Goal: Task Accomplishment & Management: Manage account settings

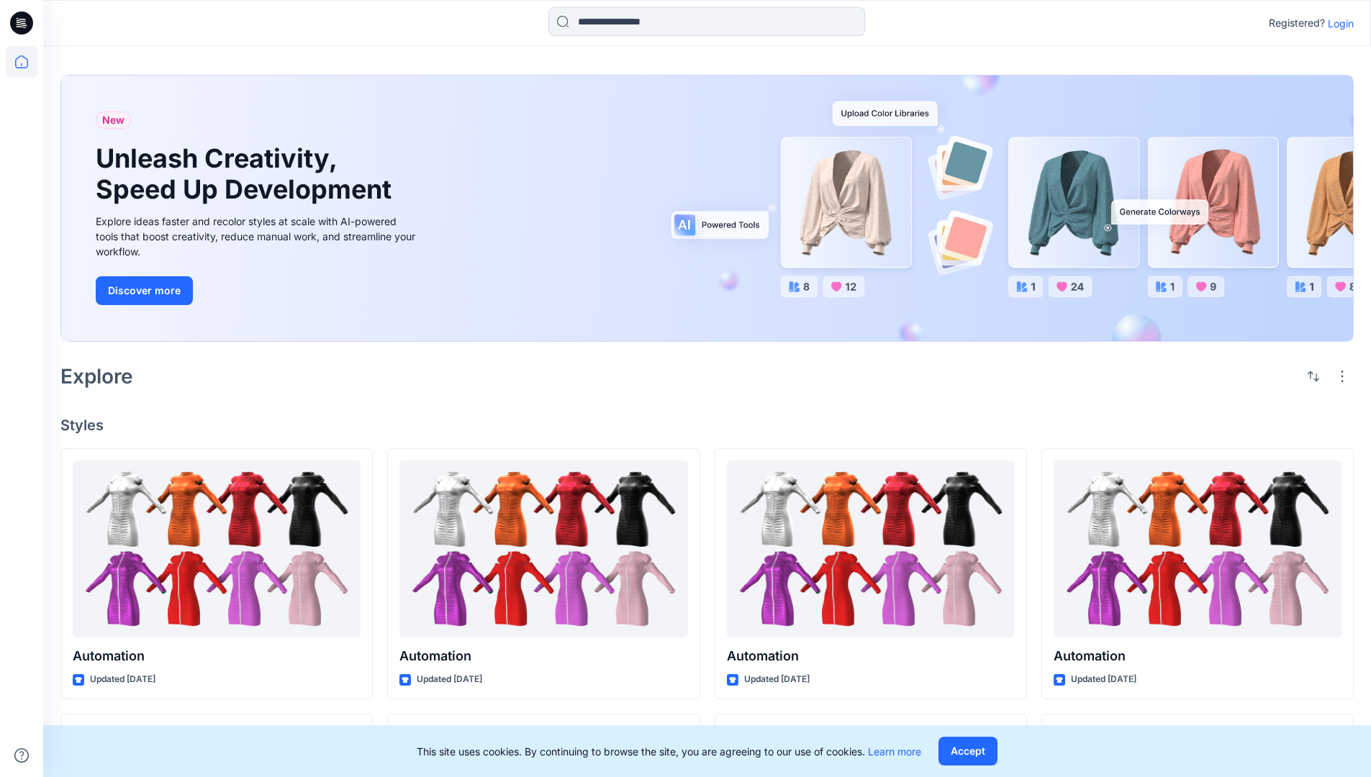
click at [1337, 23] on p "Login" at bounding box center [1341, 23] width 26 height 15
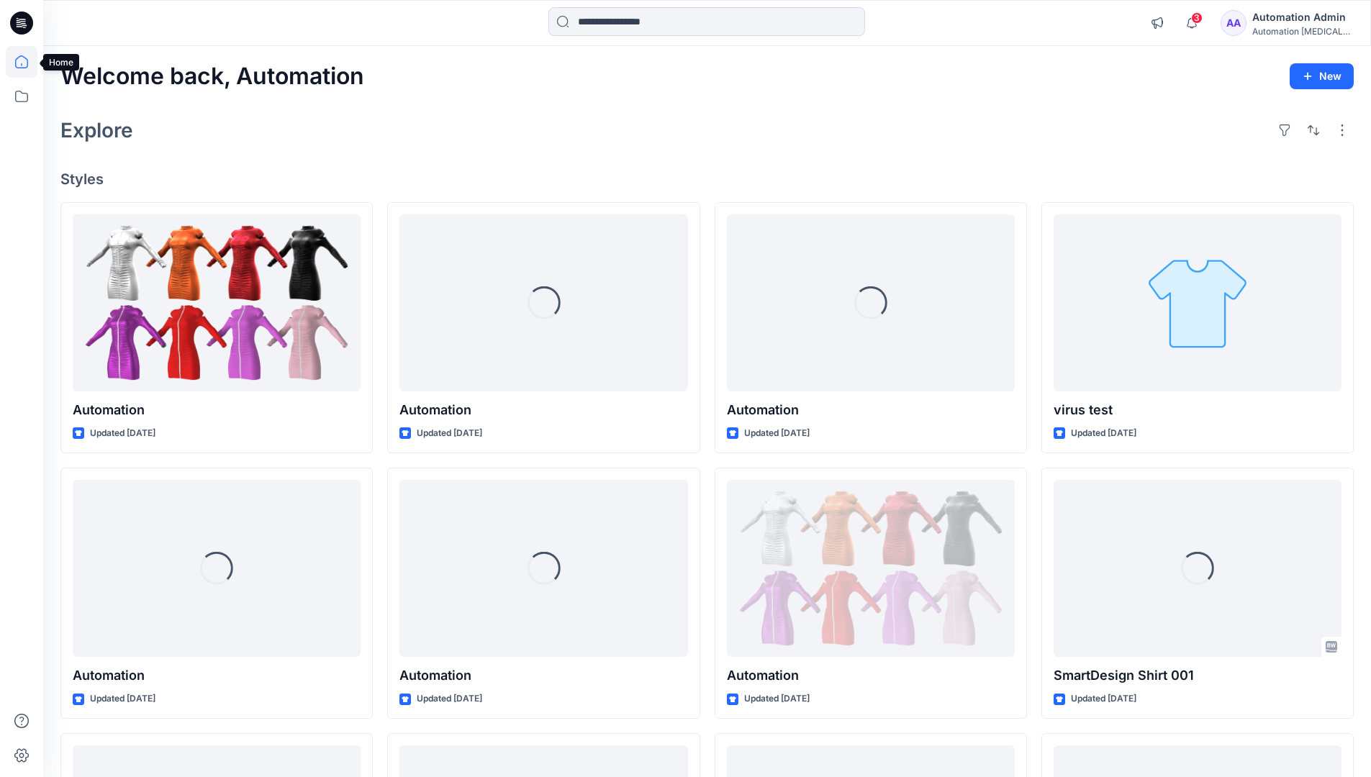
click at [27, 62] on icon at bounding box center [21, 61] width 13 height 13
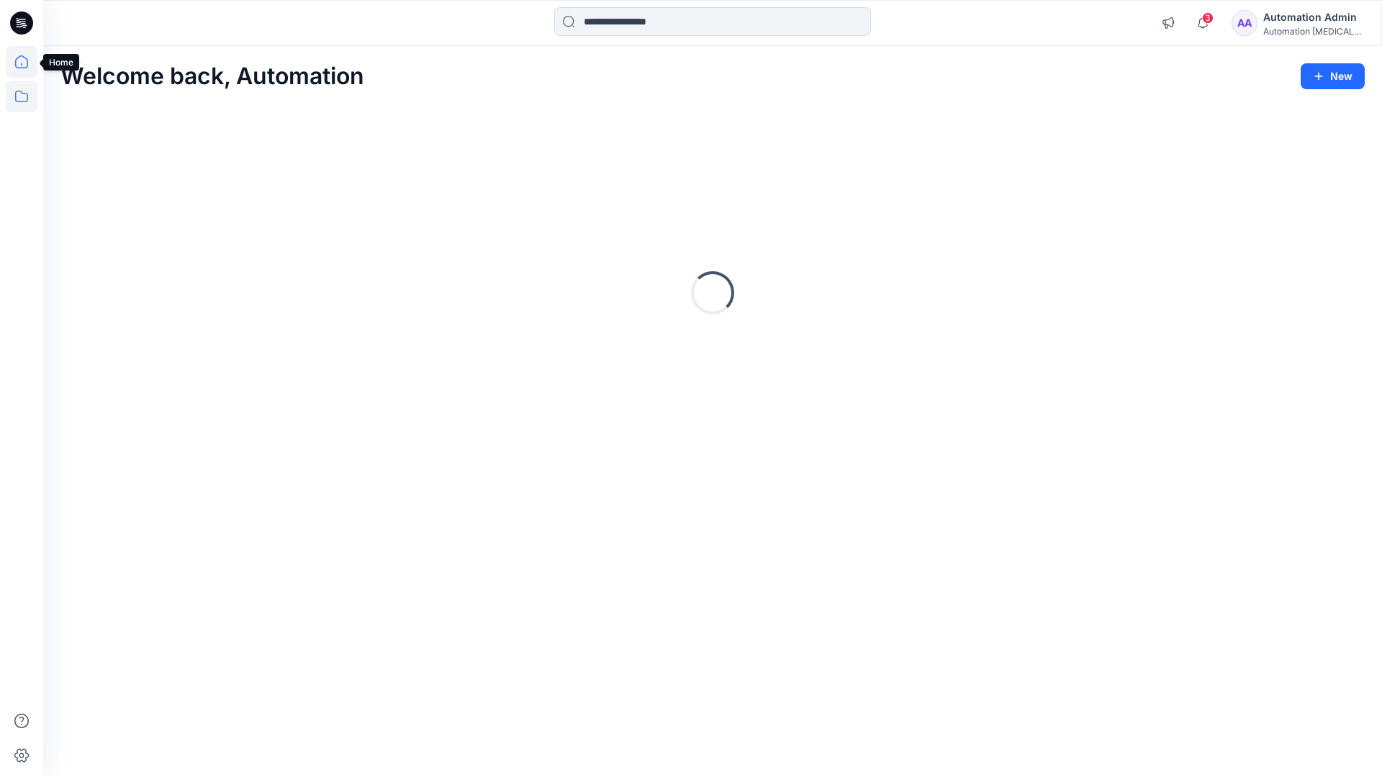
click at [24, 100] on icon at bounding box center [22, 97] width 32 height 32
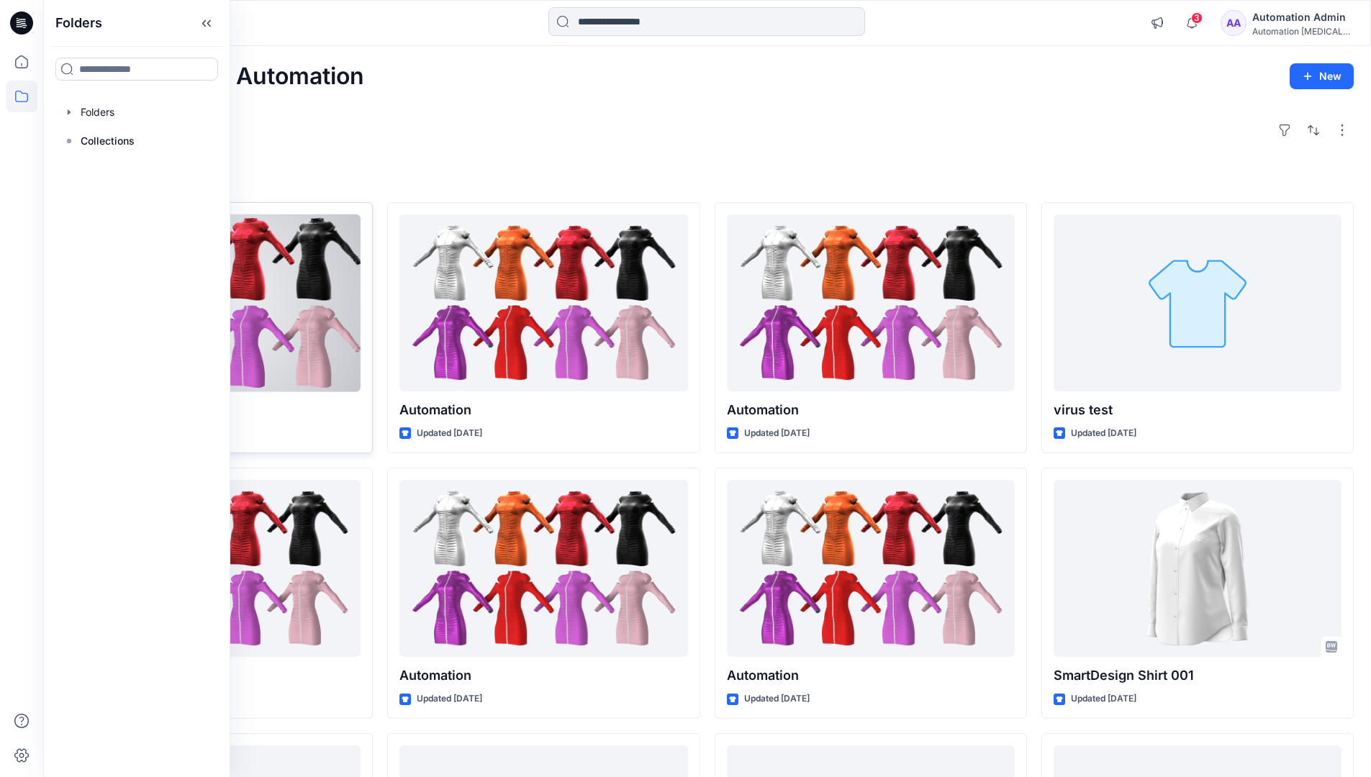
click at [324, 235] on button "Set Status" at bounding box center [286, 231] width 79 height 23
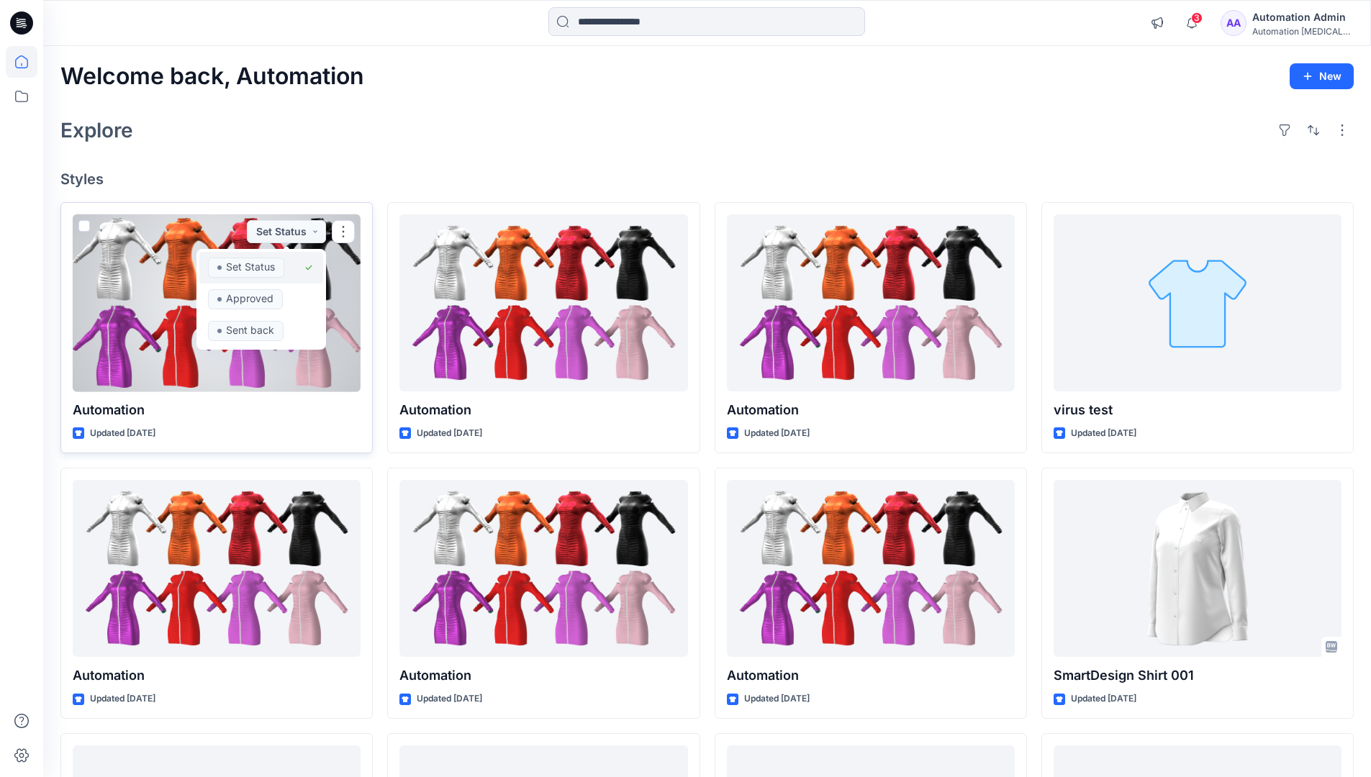
click at [283, 262] on span "Set Status" at bounding box center [246, 268] width 76 height 20
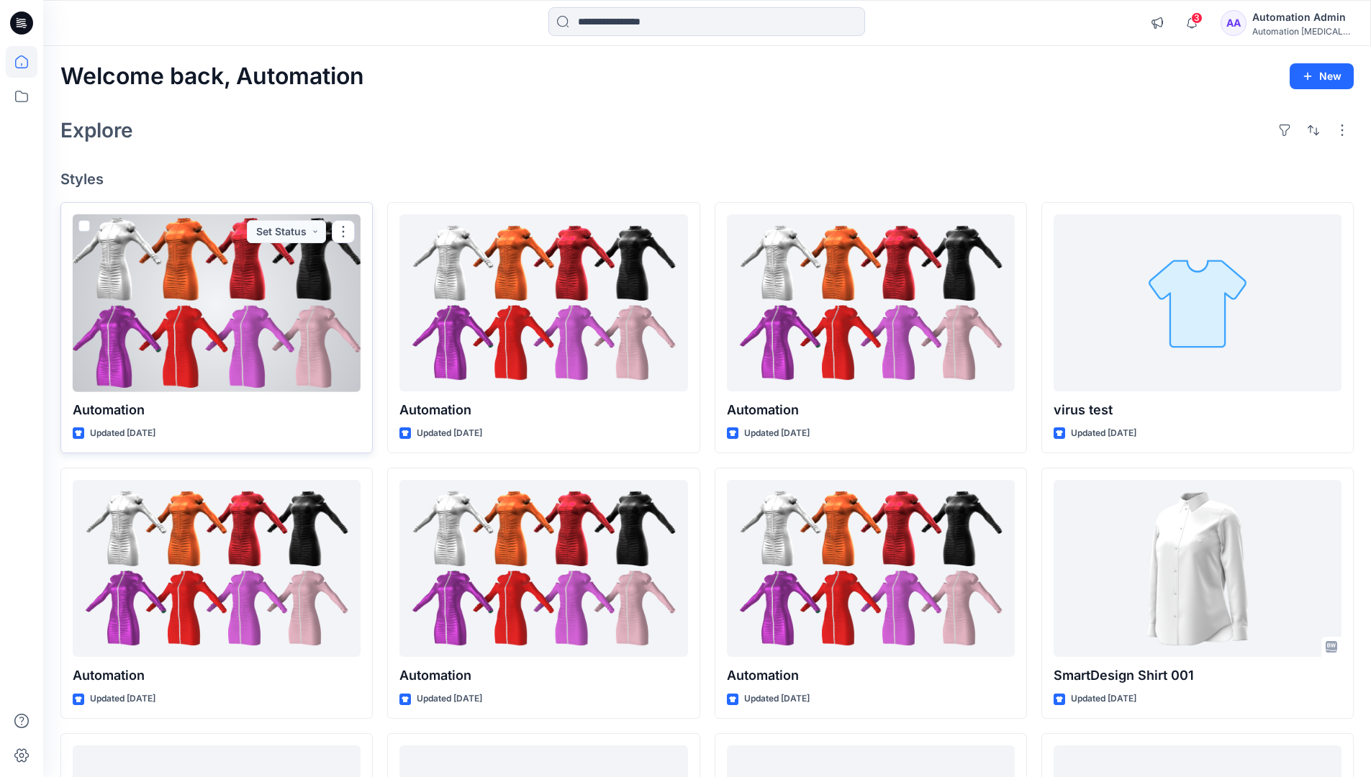
click at [1296, 22] on div "Automation Admin" at bounding box center [1303, 17] width 101 height 17
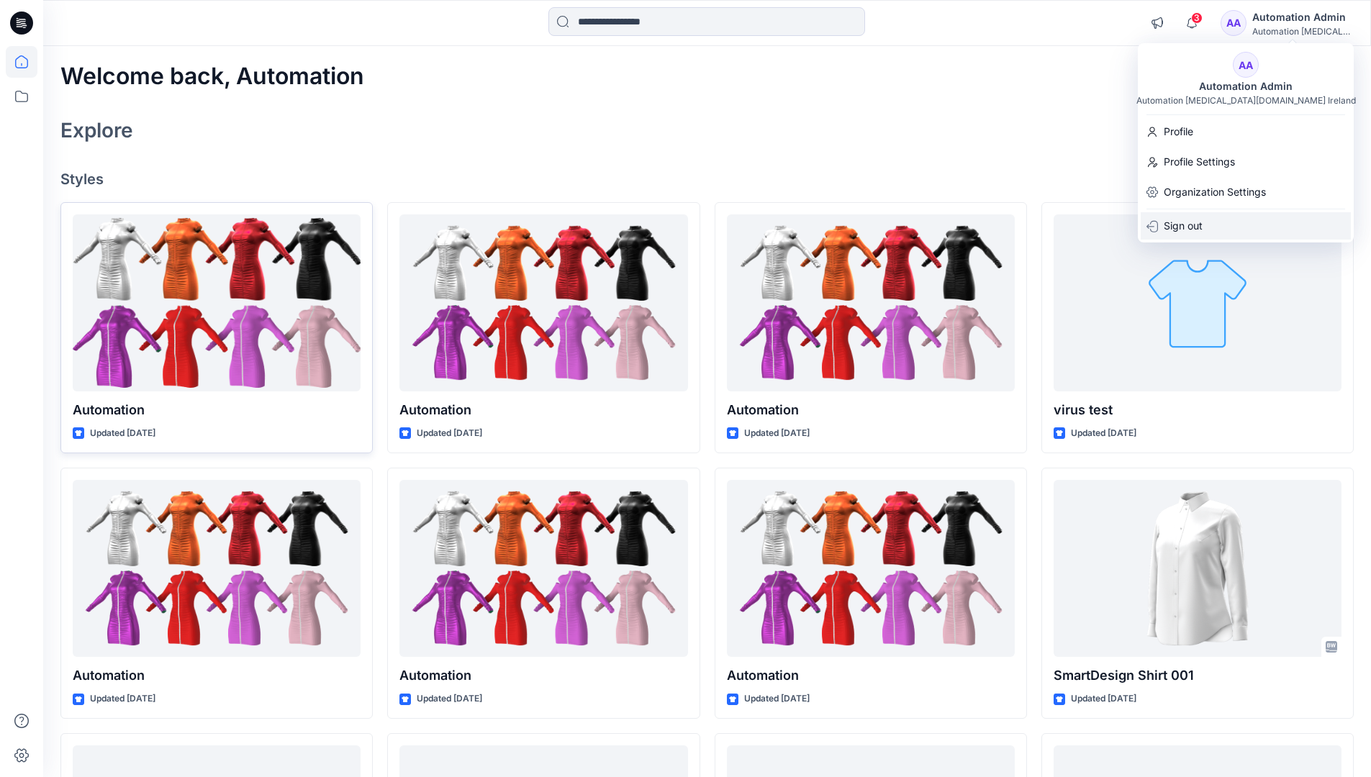
click at [1195, 227] on p "Sign out" at bounding box center [1183, 225] width 39 height 27
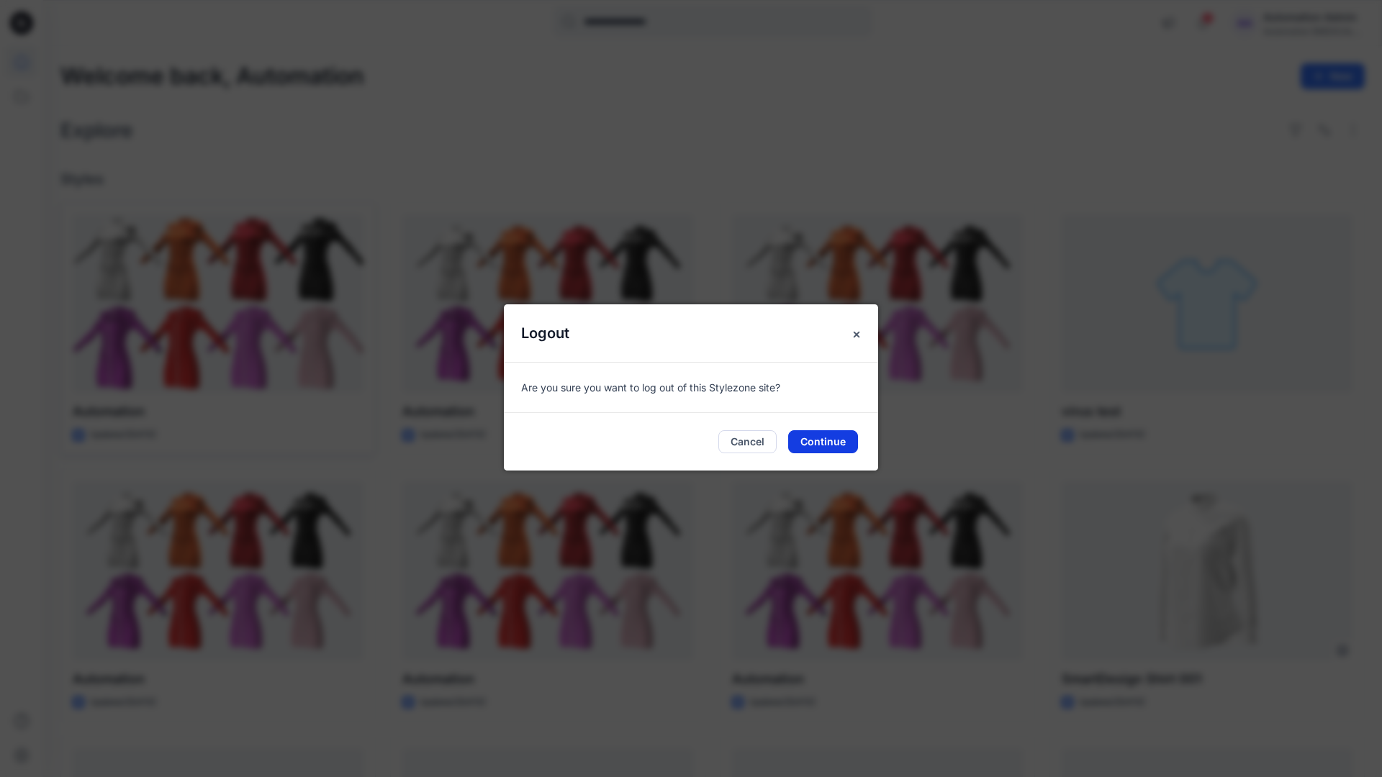
click at [831, 438] on button "Continue" at bounding box center [823, 441] width 70 height 23
